Goal: Use online tool/utility: Use online tool/utility

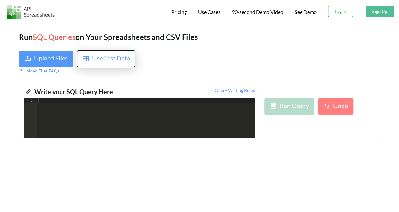
click at [119, 58] on div "Use Test Data" at bounding box center [111, 58] width 38 height 11
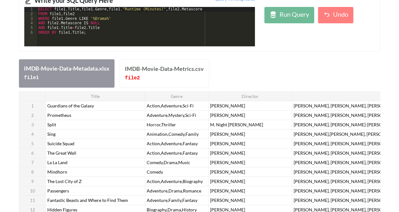
scroll to position [93, 0]
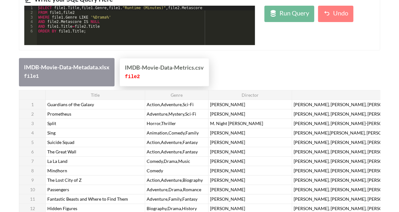
click at [167, 68] on div "IMDB-Movie-Data-Metrics.csv" at bounding box center [164, 67] width 79 height 9
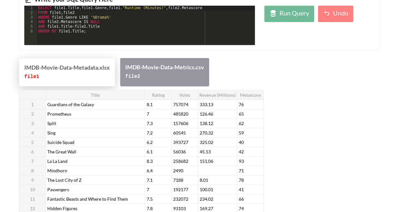
click at [72, 68] on div "IMDB-Movie-Data-Metadata.xlsx" at bounding box center [66, 67] width 85 height 9
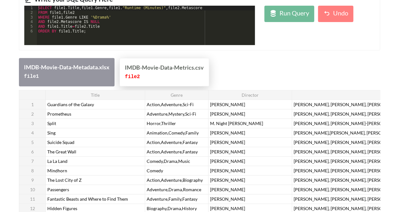
click at [152, 75] on div "file 2" at bounding box center [164, 76] width 79 height 9
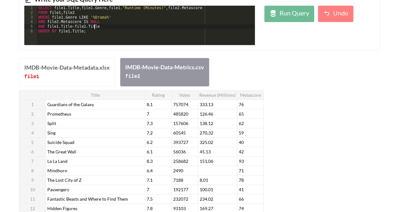
click at [112, 26] on div "SELECT file1 . Title , file1 . Genre , file1 . "Runtime (Minutes)" , file2 . Me…" at bounding box center [146, 30] width 218 height 49
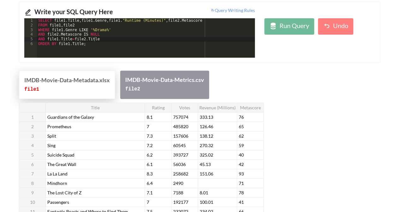
click at [80, 85] on div "file 1" at bounding box center [66, 89] width 85 height 9
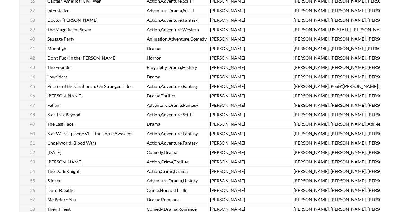
scroll to position [0, 0]
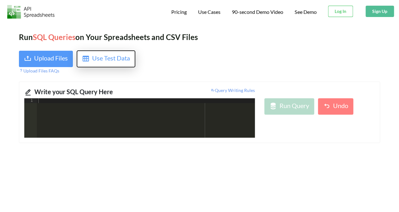
click at [101, 58] on div "Use Test Data" at bounding box center [111, 58] width 38 height 11
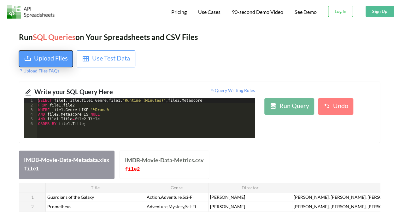
click at [56, 52] on button "Upload Files" at bounding box center [46, 59] width 54 height 16
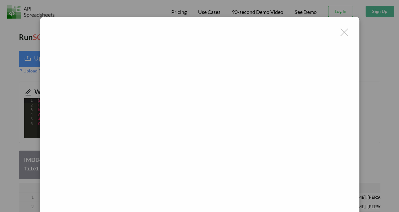
click at [347, 29] on iframe at bounding box center [199, 128] width 309 height 212
click at [340, 33] on div at bounding box center [344, 32] width 10 height 10
